Goal: Transaction & Acquisition: Purchase product/service

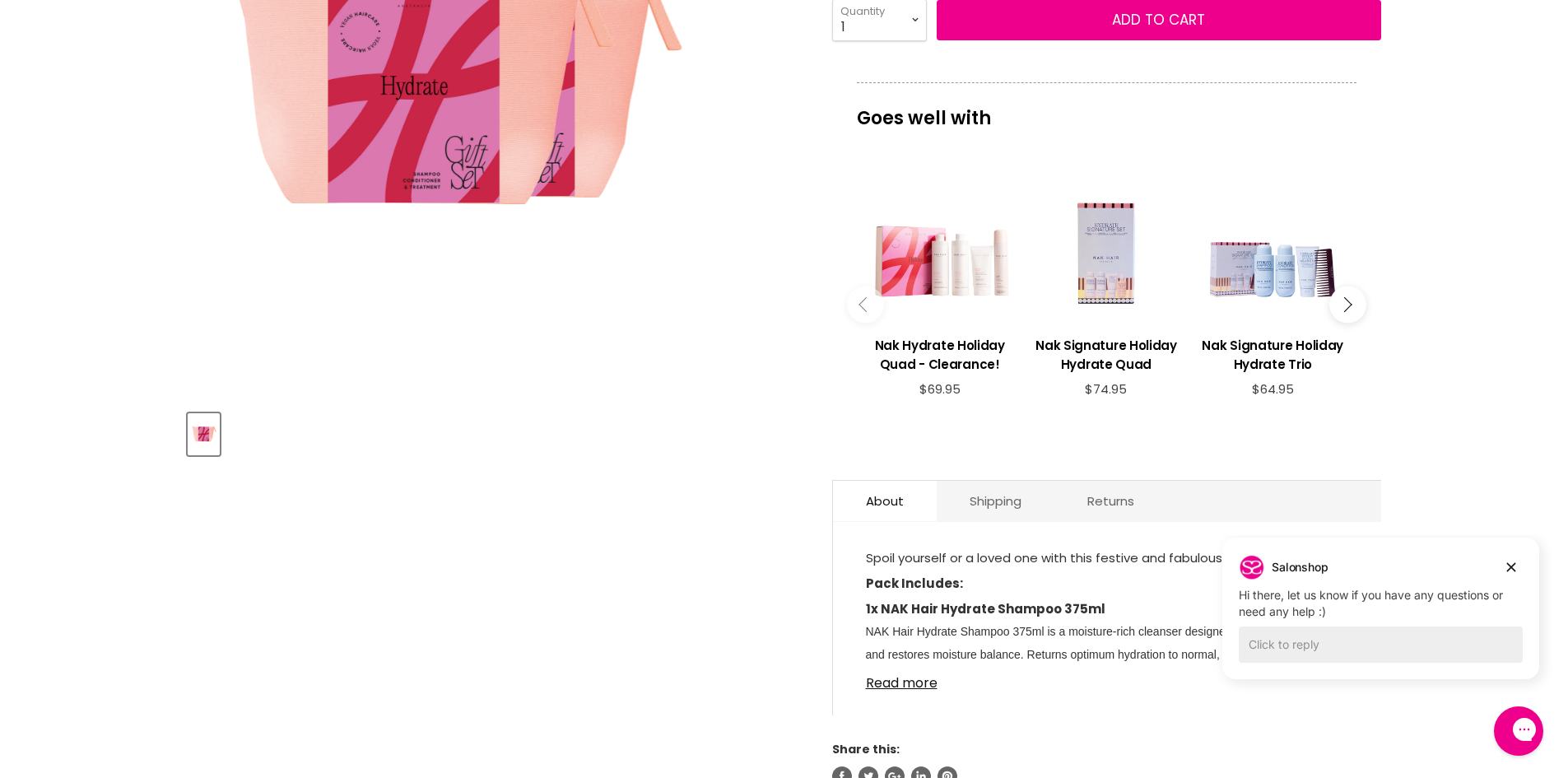
scroll to position [265, 0]
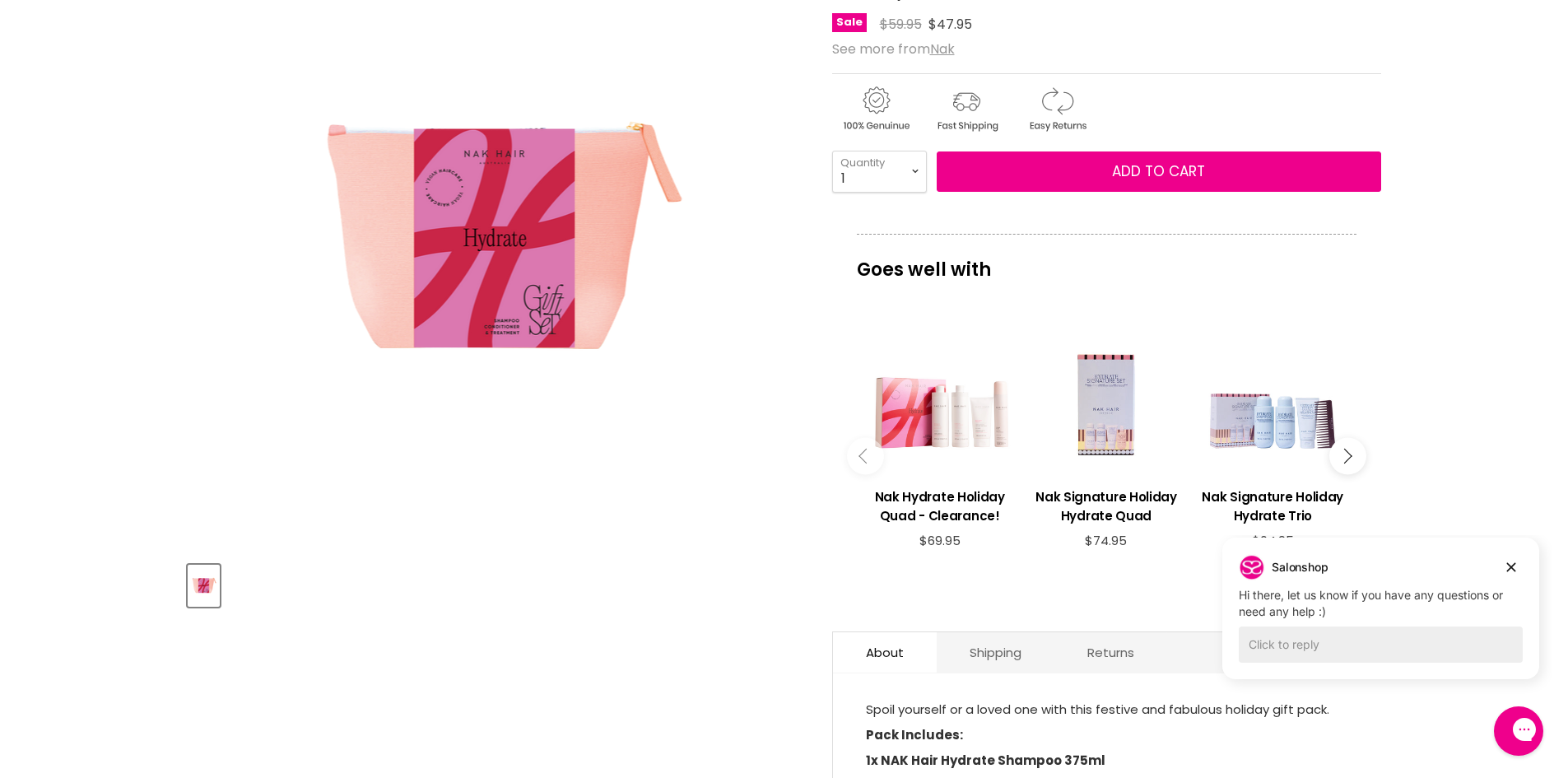
click at [1292, 433] on div "Main content" at bounding box center [1272, 399] width 150 height 150
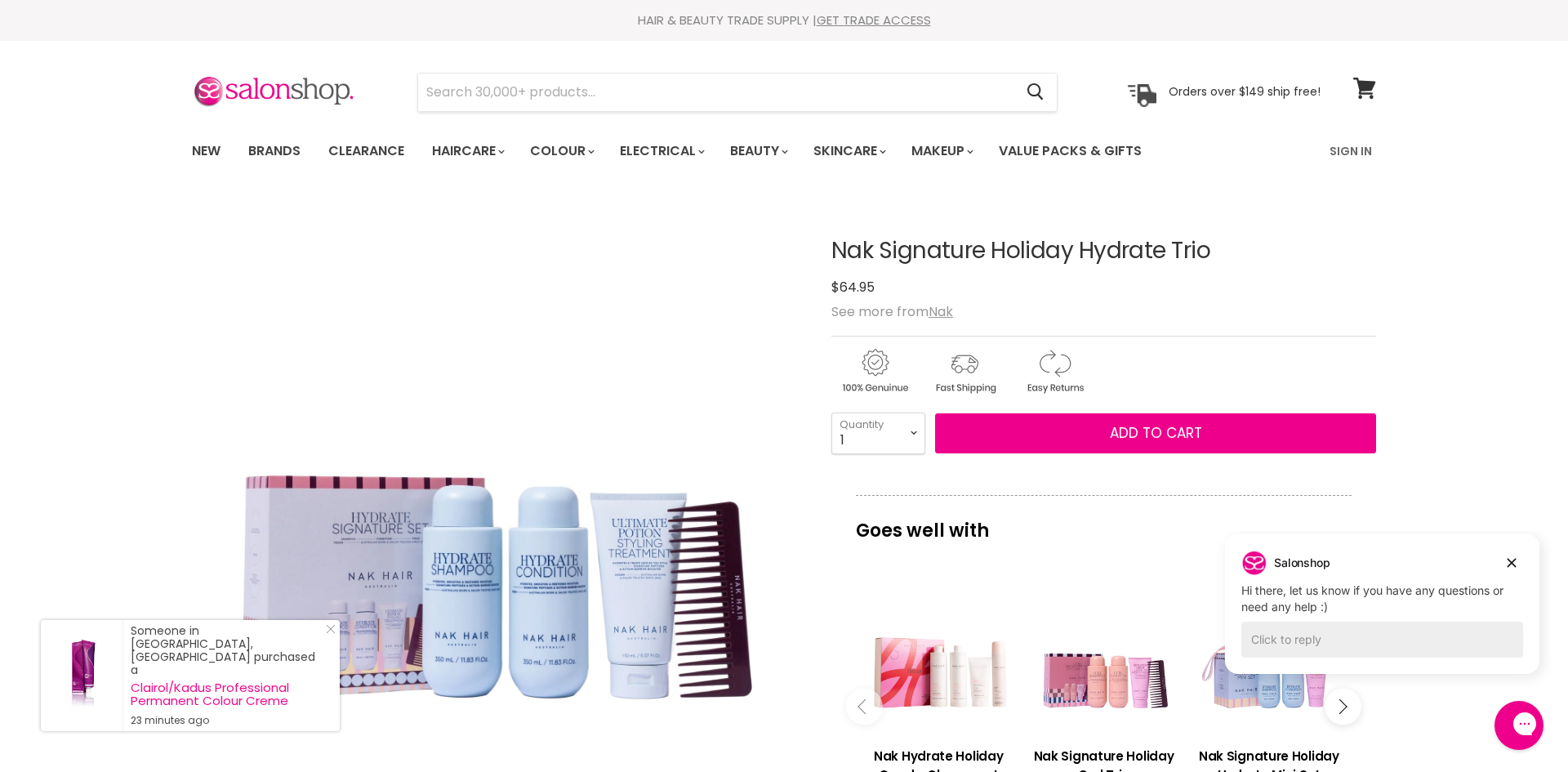
click at [647, 593] on img "Nak Signature Holiday Hydrate Trio image. Click or Scroll to Zoom." at bounding box center [497, 501] width 610 height 610
